Goal: Information Seeking & Learning: Learn about a topic

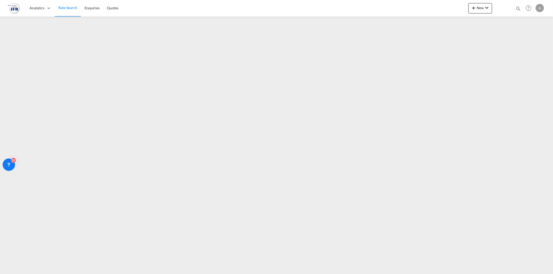
click at [160, 11] on div "Analytics Reports Rate Search Enquiries Quotes New Quote Bookings Quotes Enquir…" at bounding box center [276, 8] width 537 height 16
